Goal: Task Accomplishment & Management: Use online tool/utility

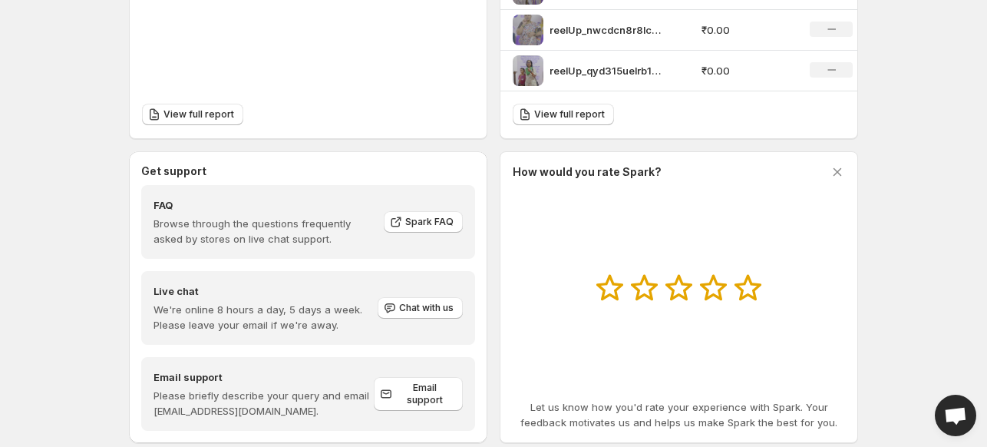
scroll to position [697, 0]
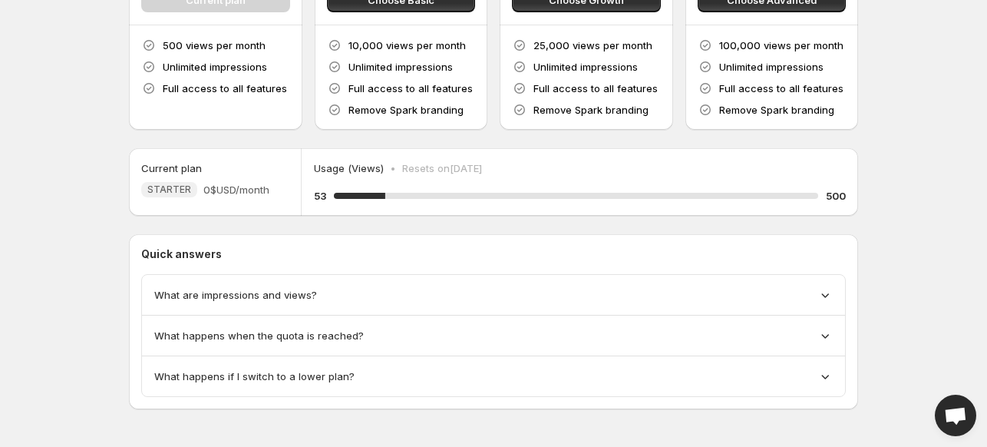
scroll to position [199, 0]
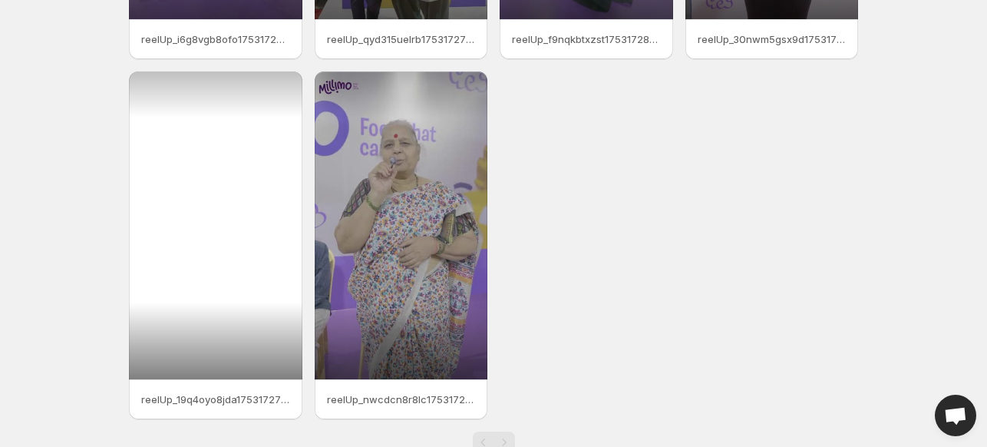
scroll to position [389, 0]
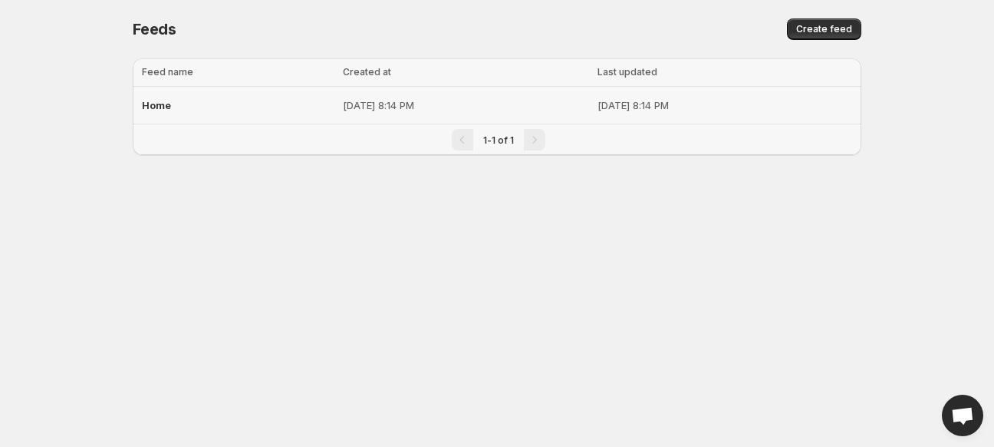
click at [546, 109] on p "[DATE] 8:14 PM" at bounding box center [465, 104] width 245 height 15
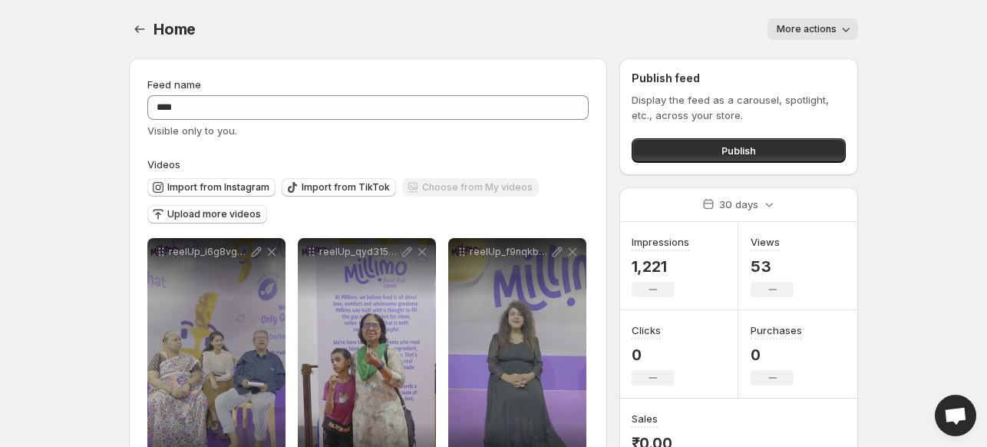
click at [798, 35] on button "More actions" at bounding box center [812, 28] width 91 height 21
click at [804, 29] on span "More actions" at bounding box center [807, 29] width 60 height 12
